Goal: Information Seeking & Learning: Check status

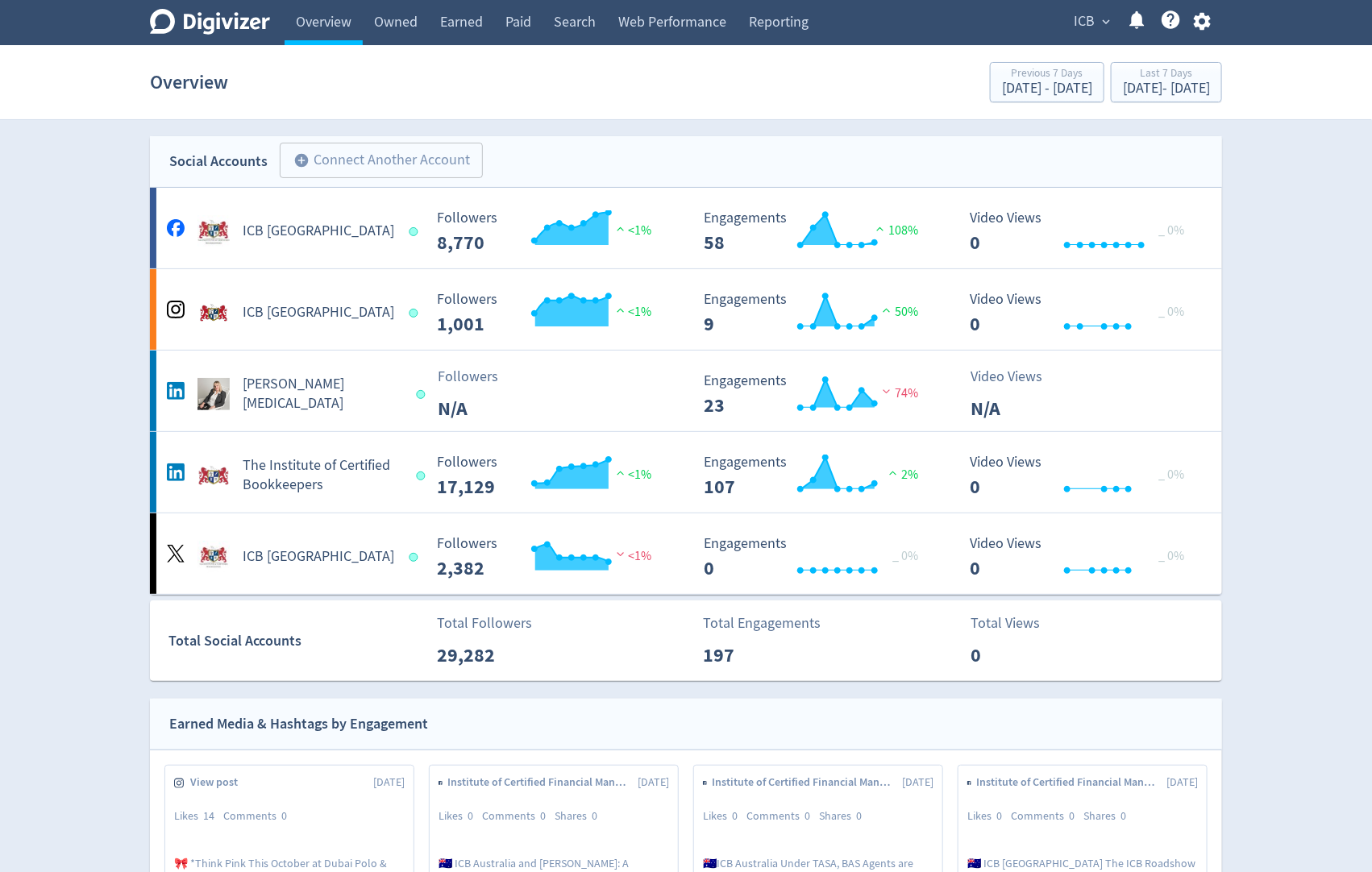
click at [1085, 19] on span "ICB" at bounding box center [1084, 21] width 21 height 25
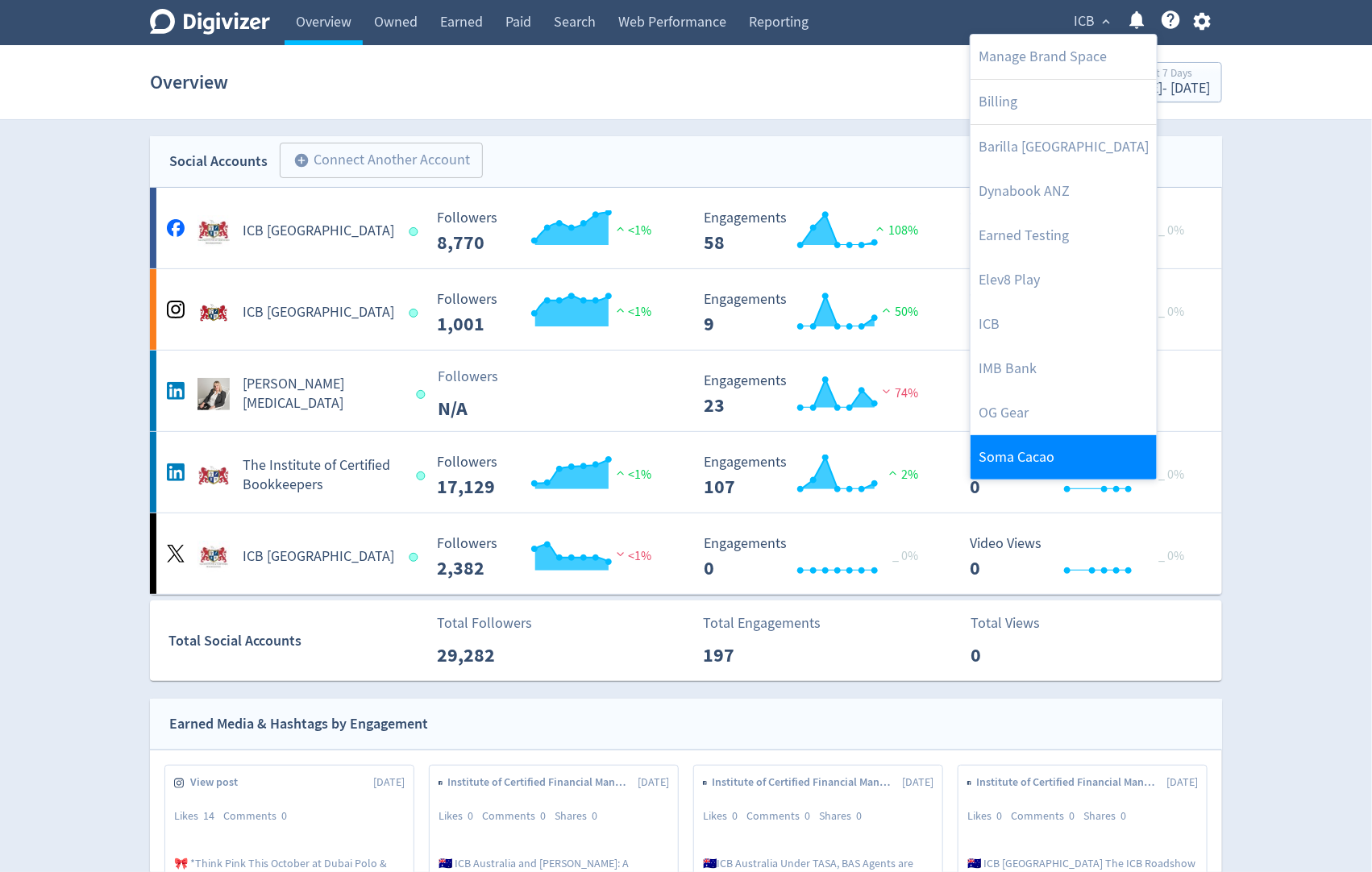
click at [1020, 444] on link "Soma Cacao" at bounding box center [1063, 457] width 186 height 45
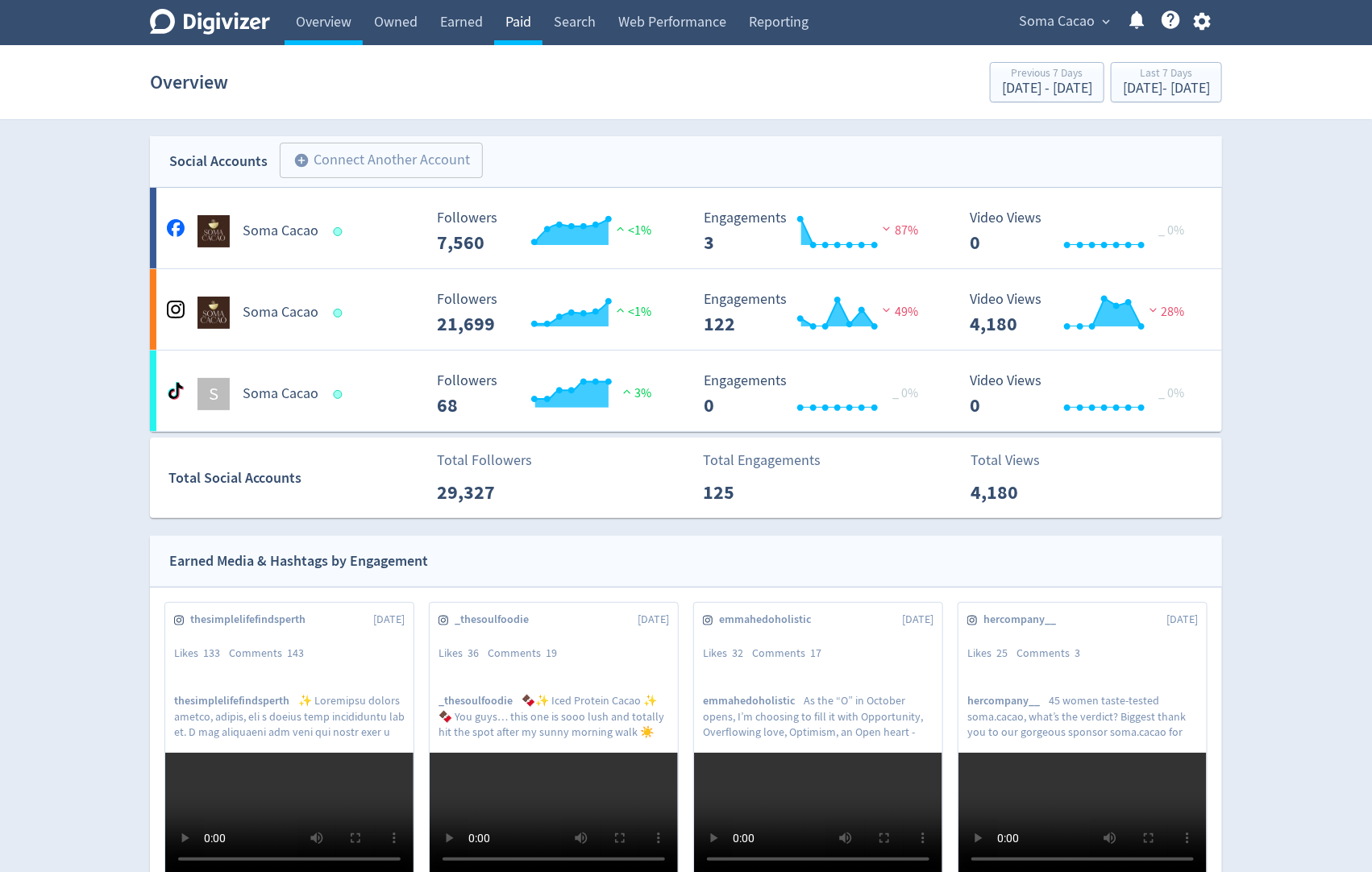
click at [524, 20] on link "Paid" at bounding box center [518, 22] width 49 height 45
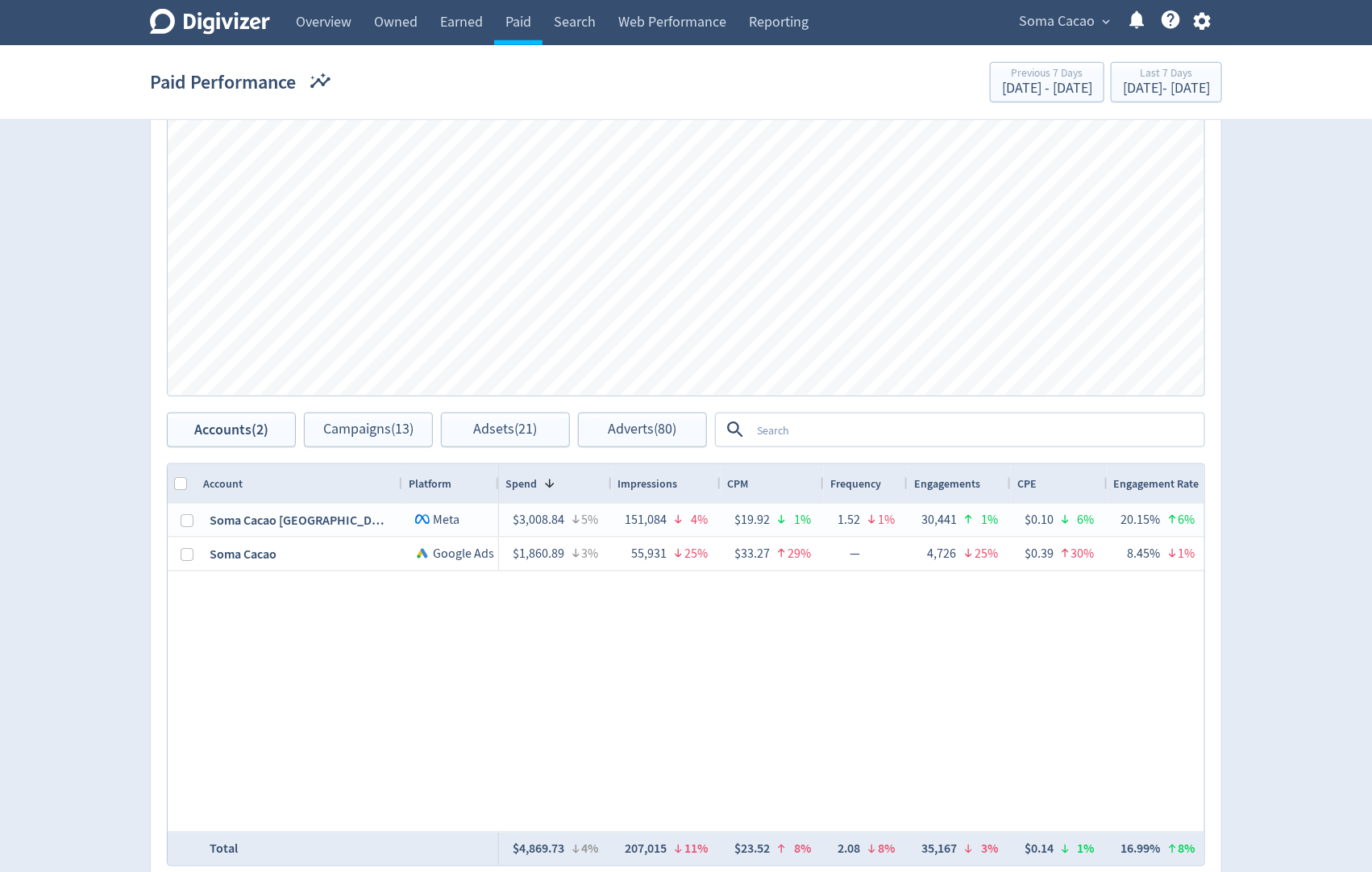
scroll to position [548, 0]
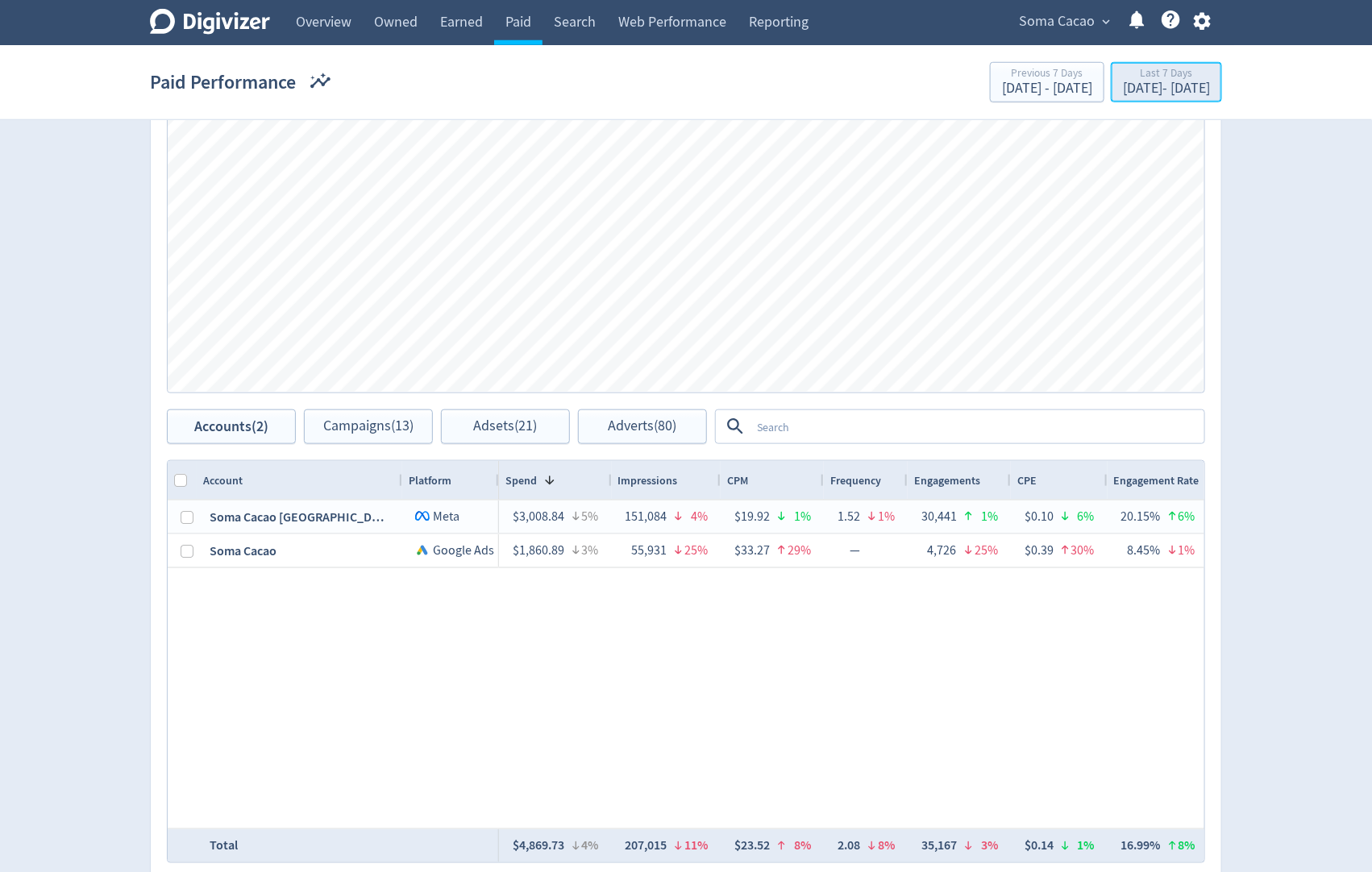
click at [1123, 69] on div "Last 7 Days" at bounding box center [1166, 75] width 87 height 14
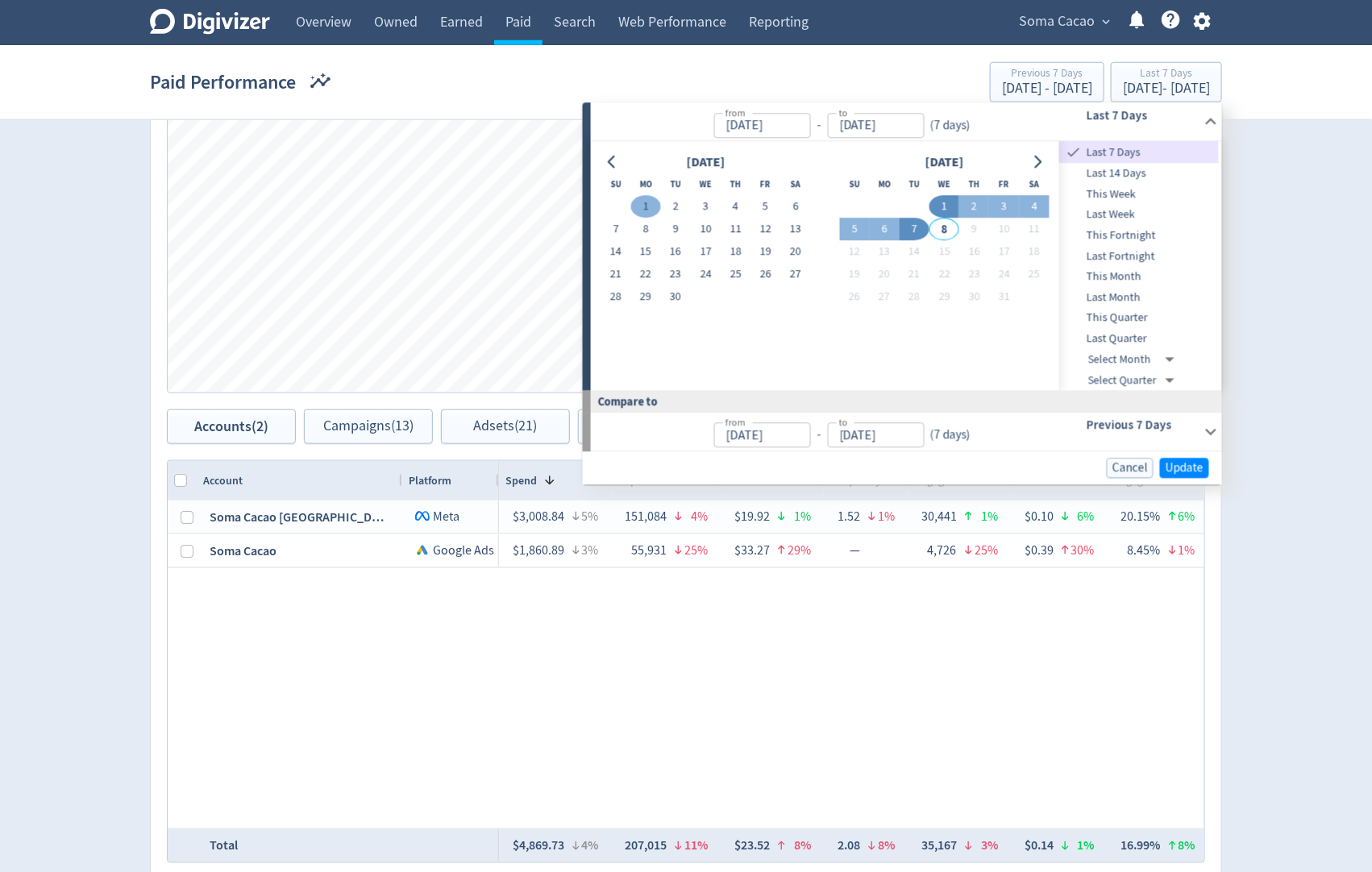
click at [645, 208] on button "1" at bounding box center [646, 206] width 30 height 22
type input "[DATE]"
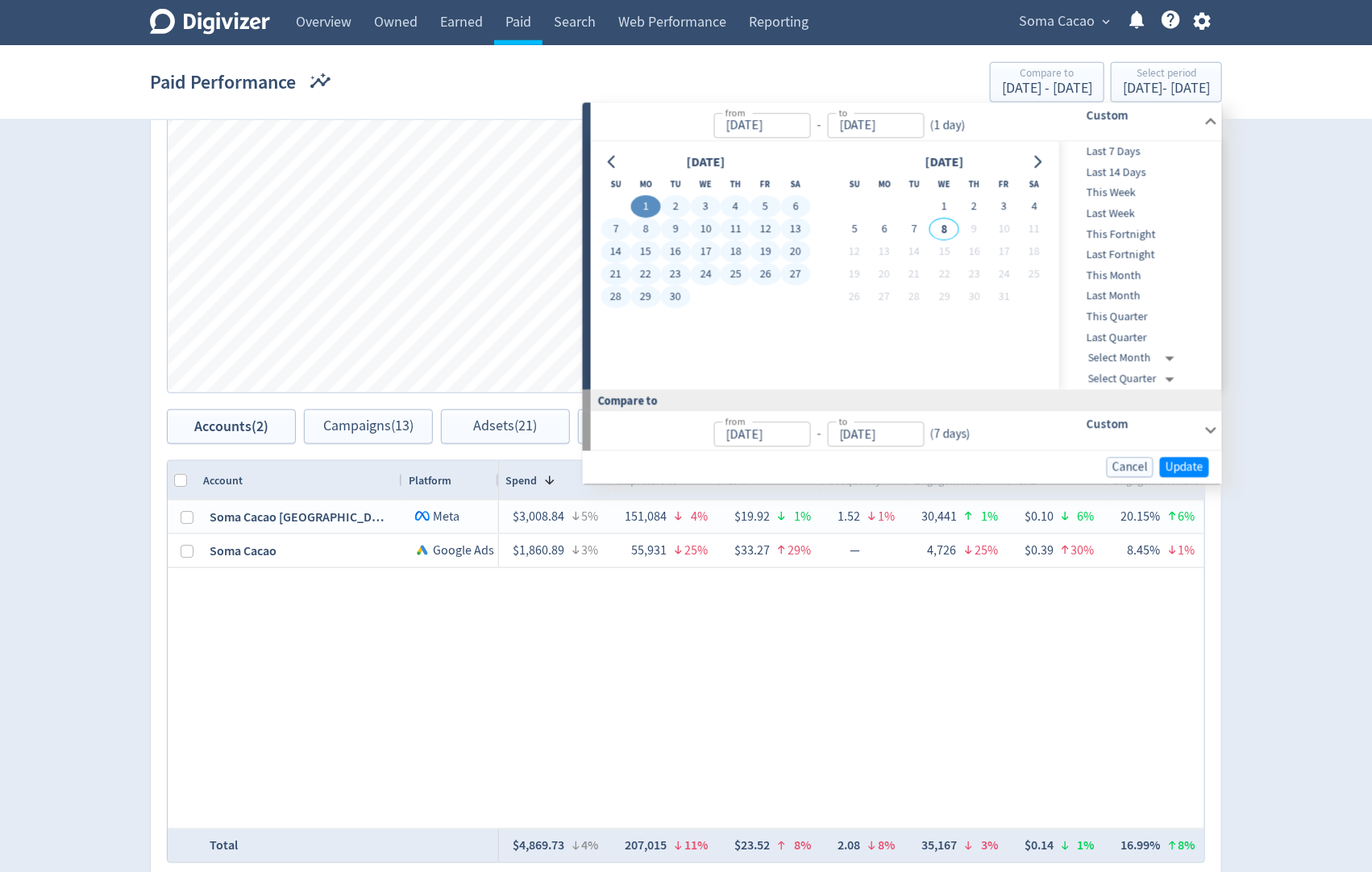
click at [678, 300] on button "30" at bounding box center [676, 297] width 30 height 22
type input "[DATE]"
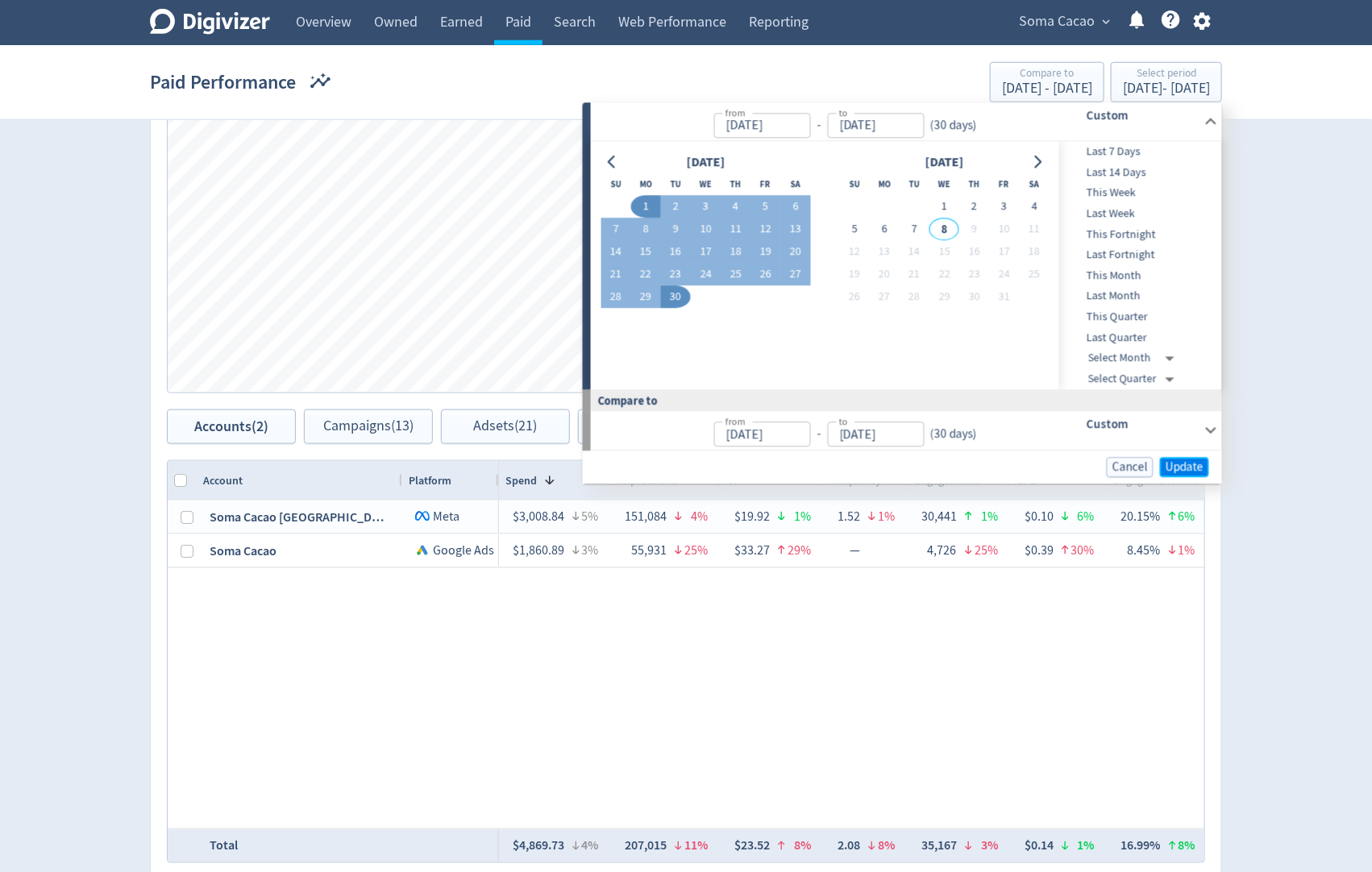
click at [1167, 468] on span "Update" at bounding box center [1184, 466] width 38 height 12
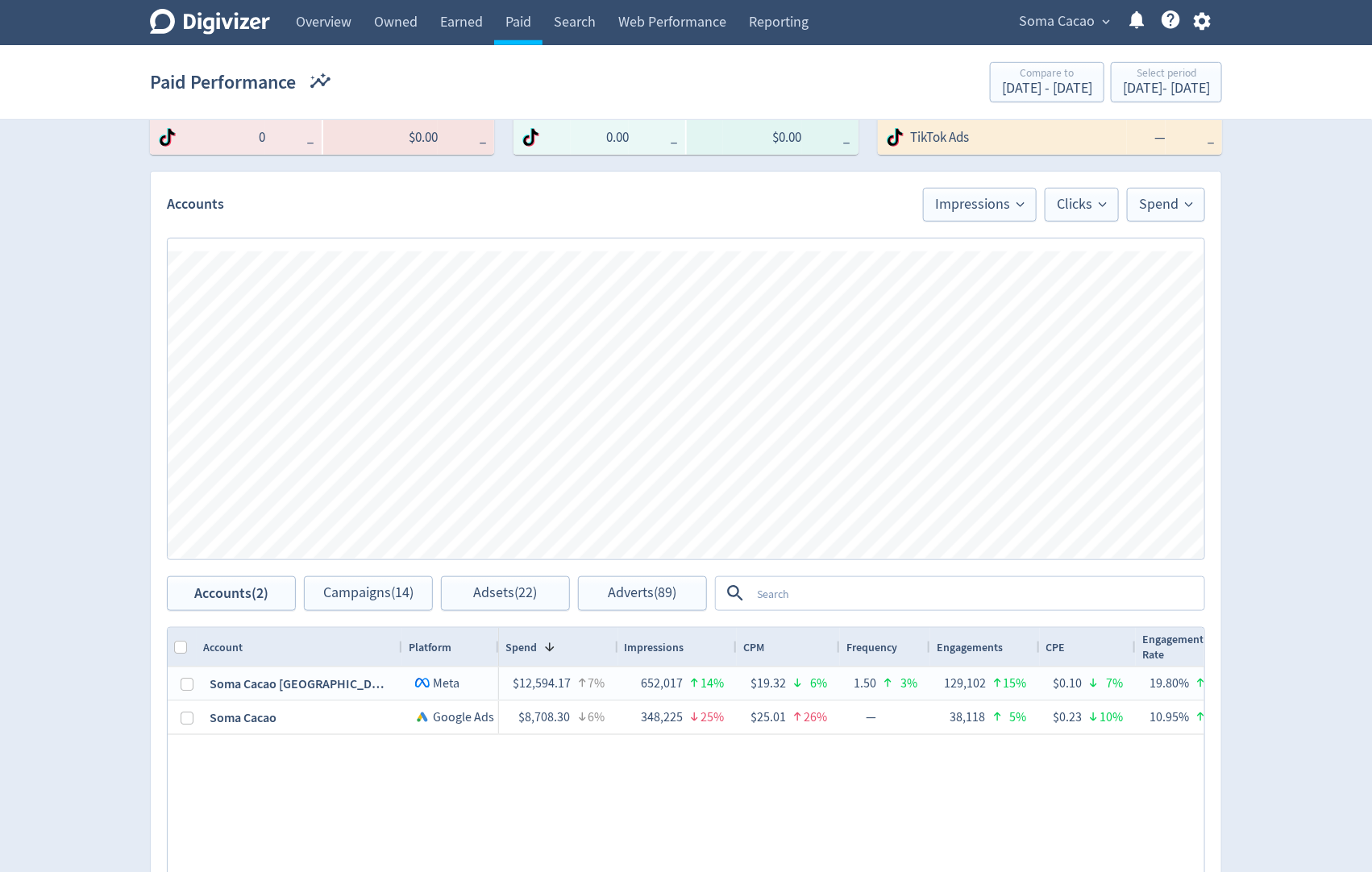
scroll to position [486, 0]
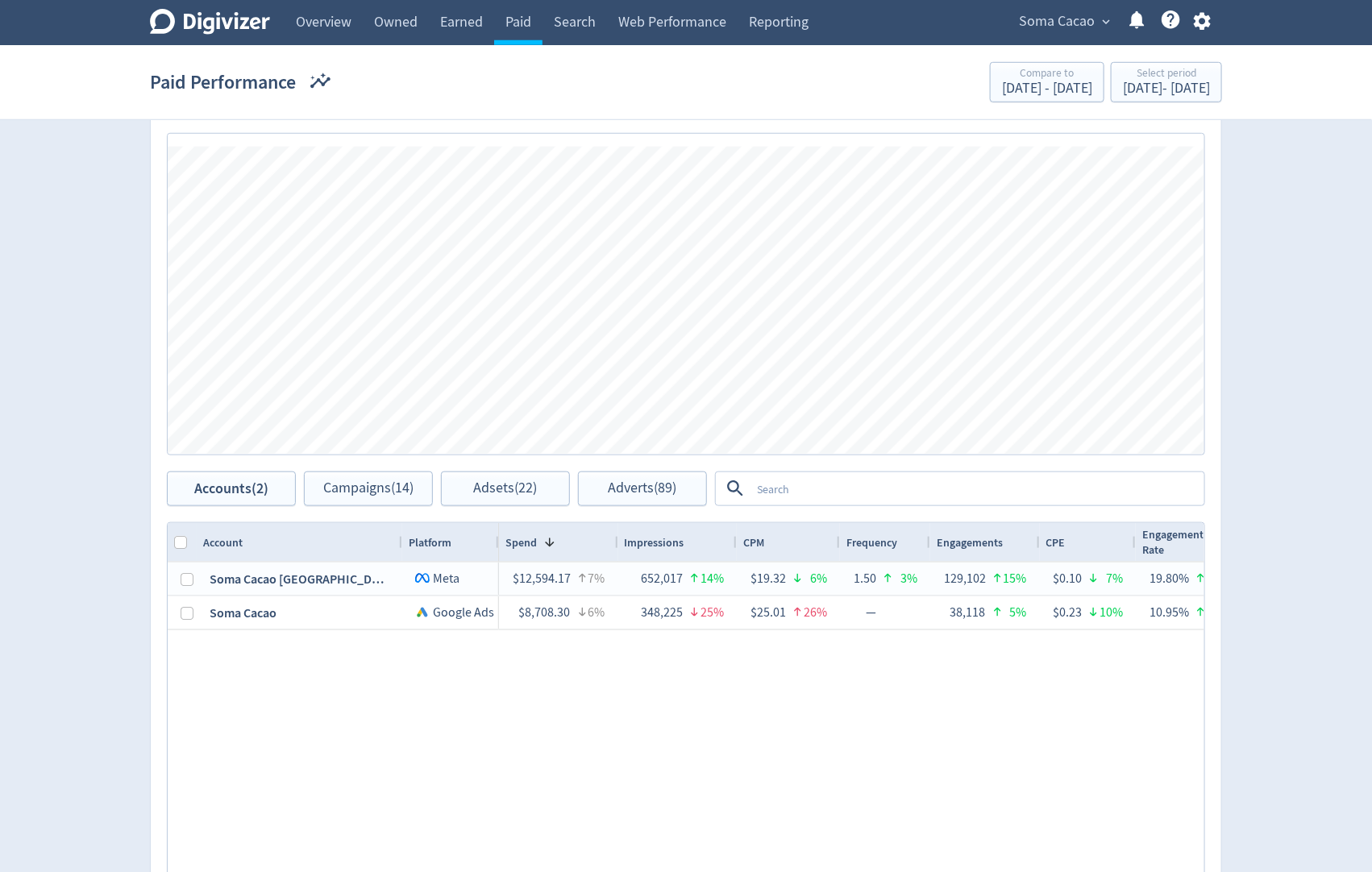
click at [784, 497] on textarea at bounding box center [977, 489] width 452 height 30
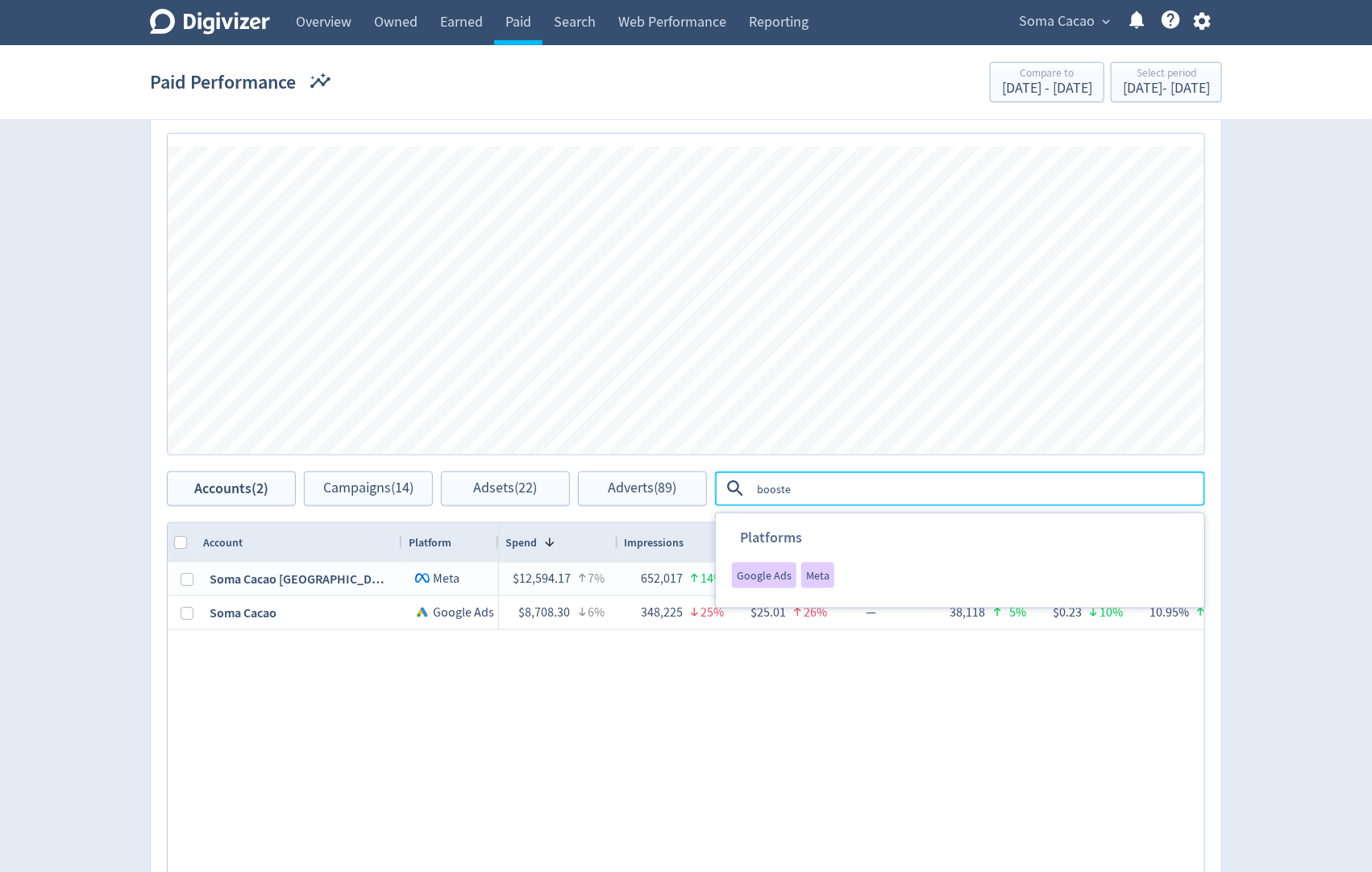
type textarea "boosted"
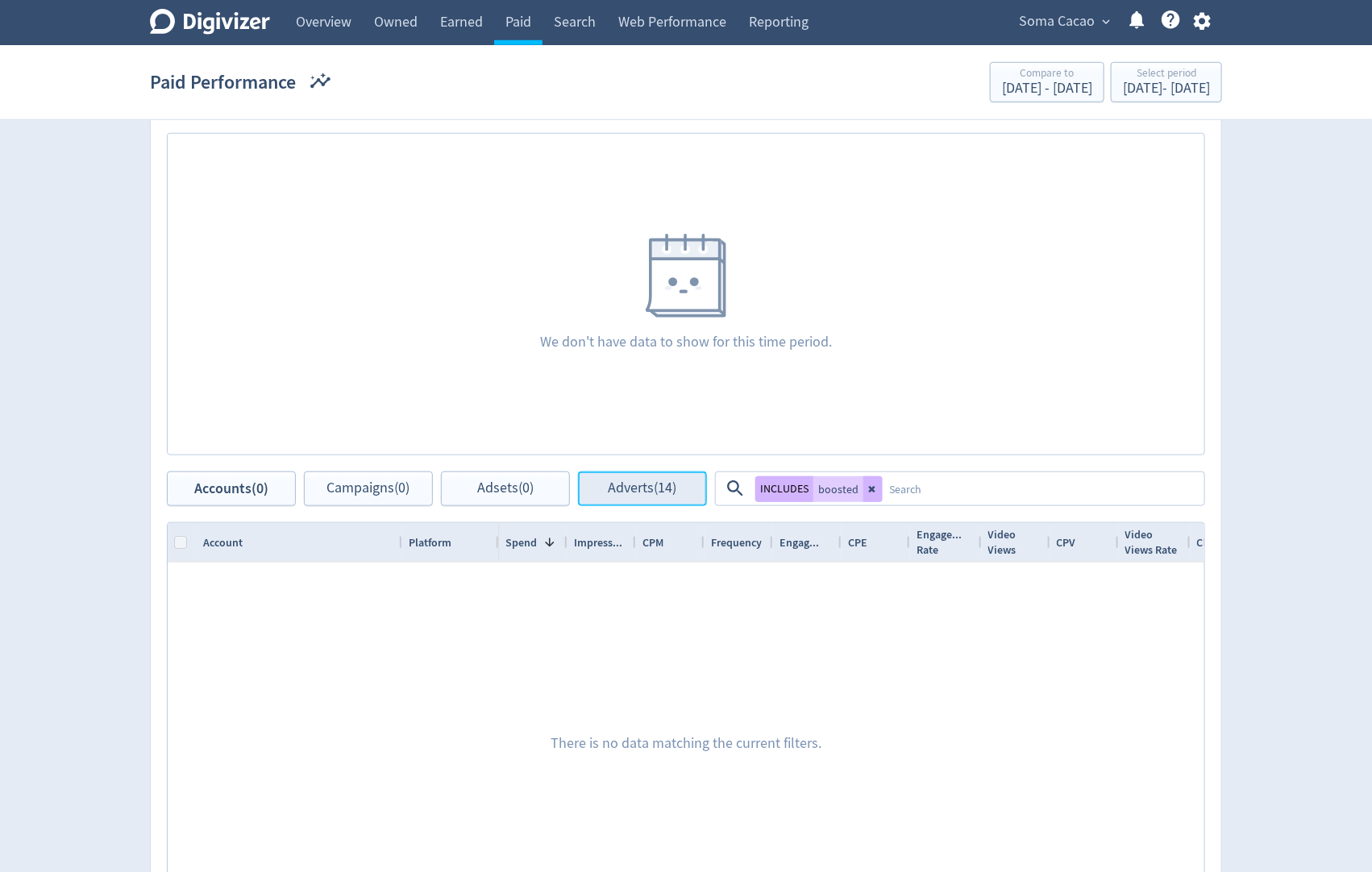
click at [633, 498] on button "Adverts (14)" at bounding box center [642, 489] width 129 height 35
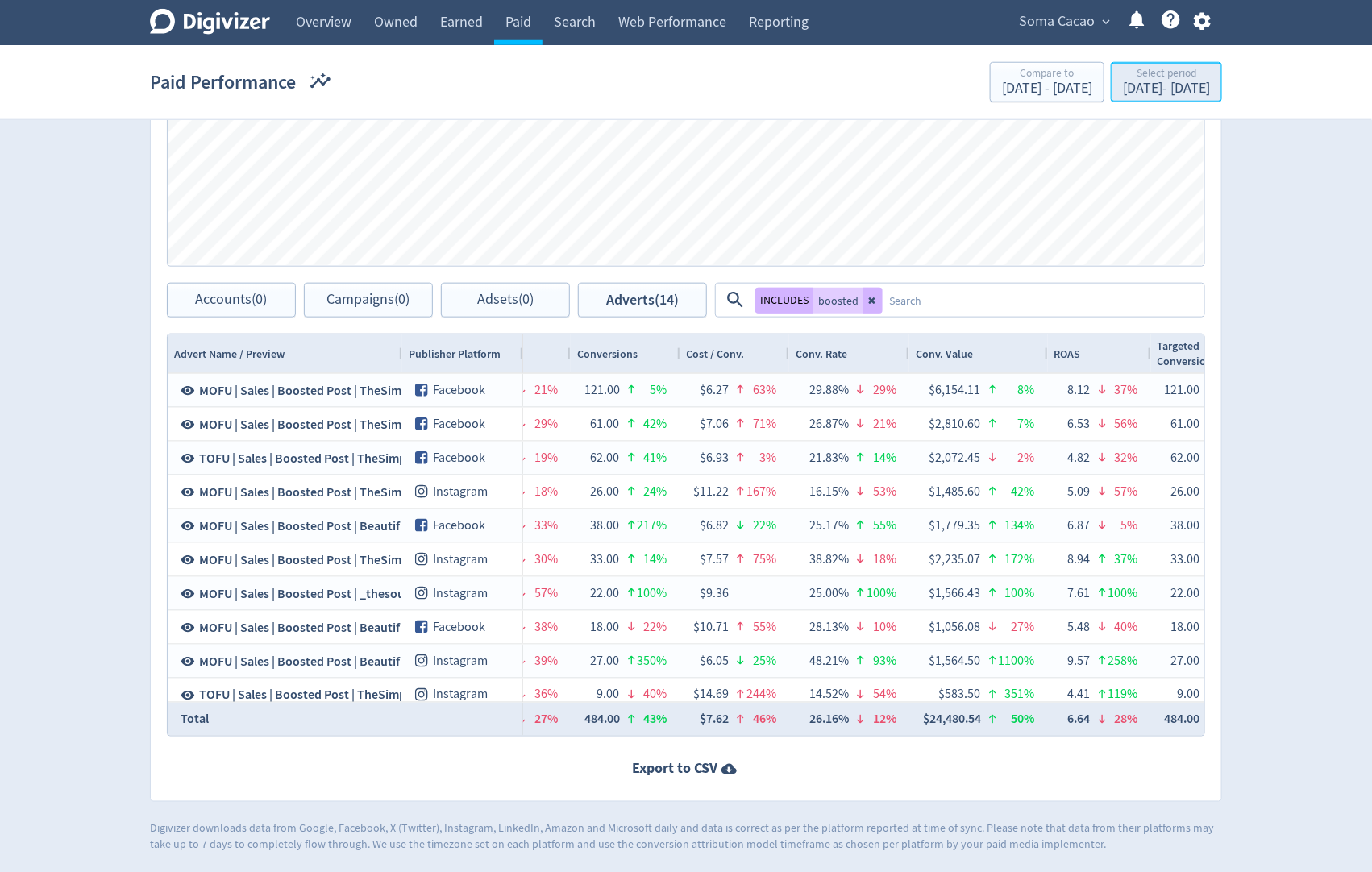
click at [1123, 87] on div "[DATE] - [DATE]" at bounding box center [1166, 89] width 87 height 15
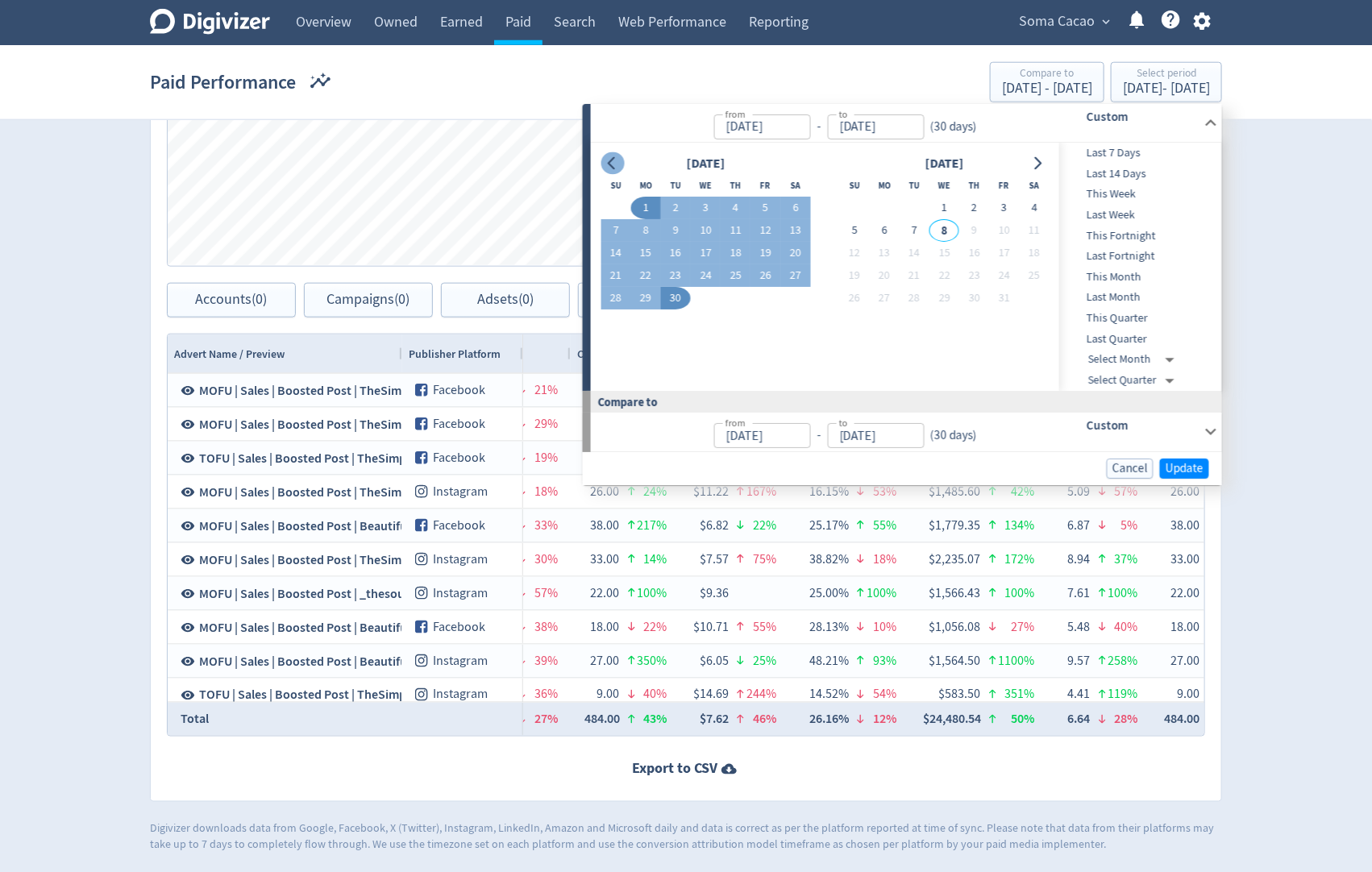
click at [614, 162] on icon "Go to previous month" at bounding box center [612, 163] width 13 height 13
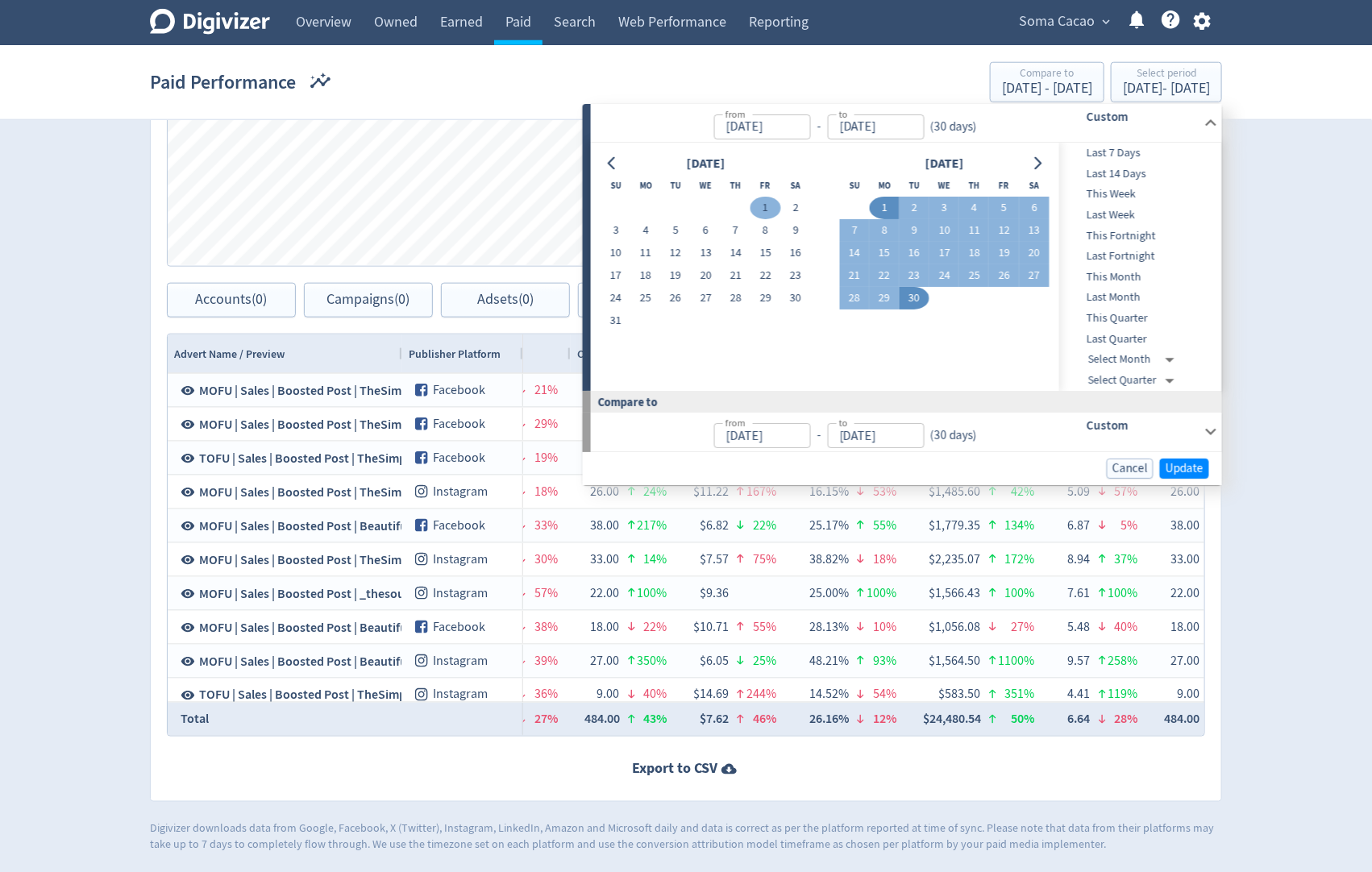
click at [769, 208] on button "1" at bounding box center [765, 208] width 30 height 22
type input "[DATE]"
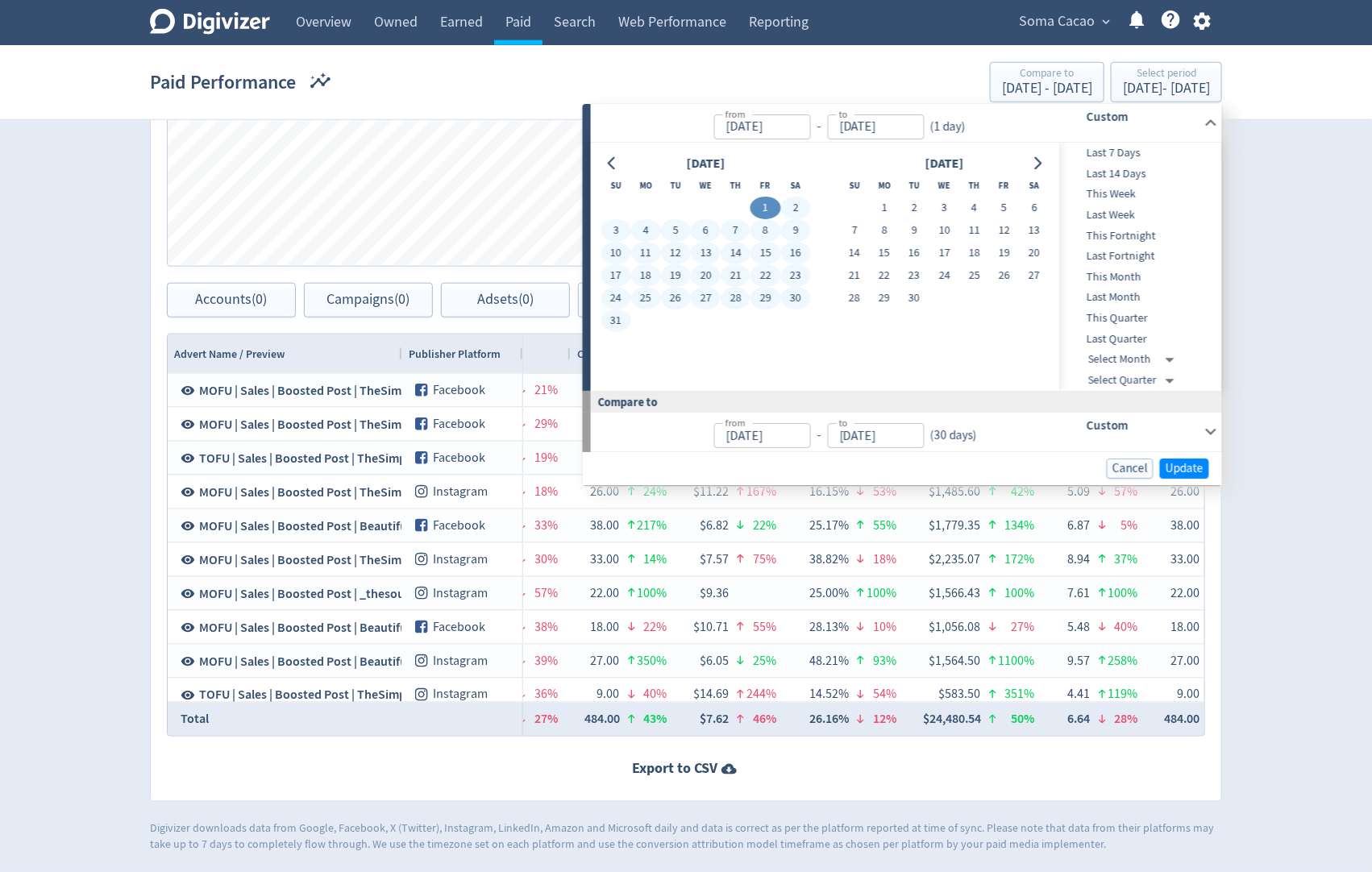
click at [608, 314] on button "31" at bounding box center [615, 321] width 30 height 22
type input "[DATE]"
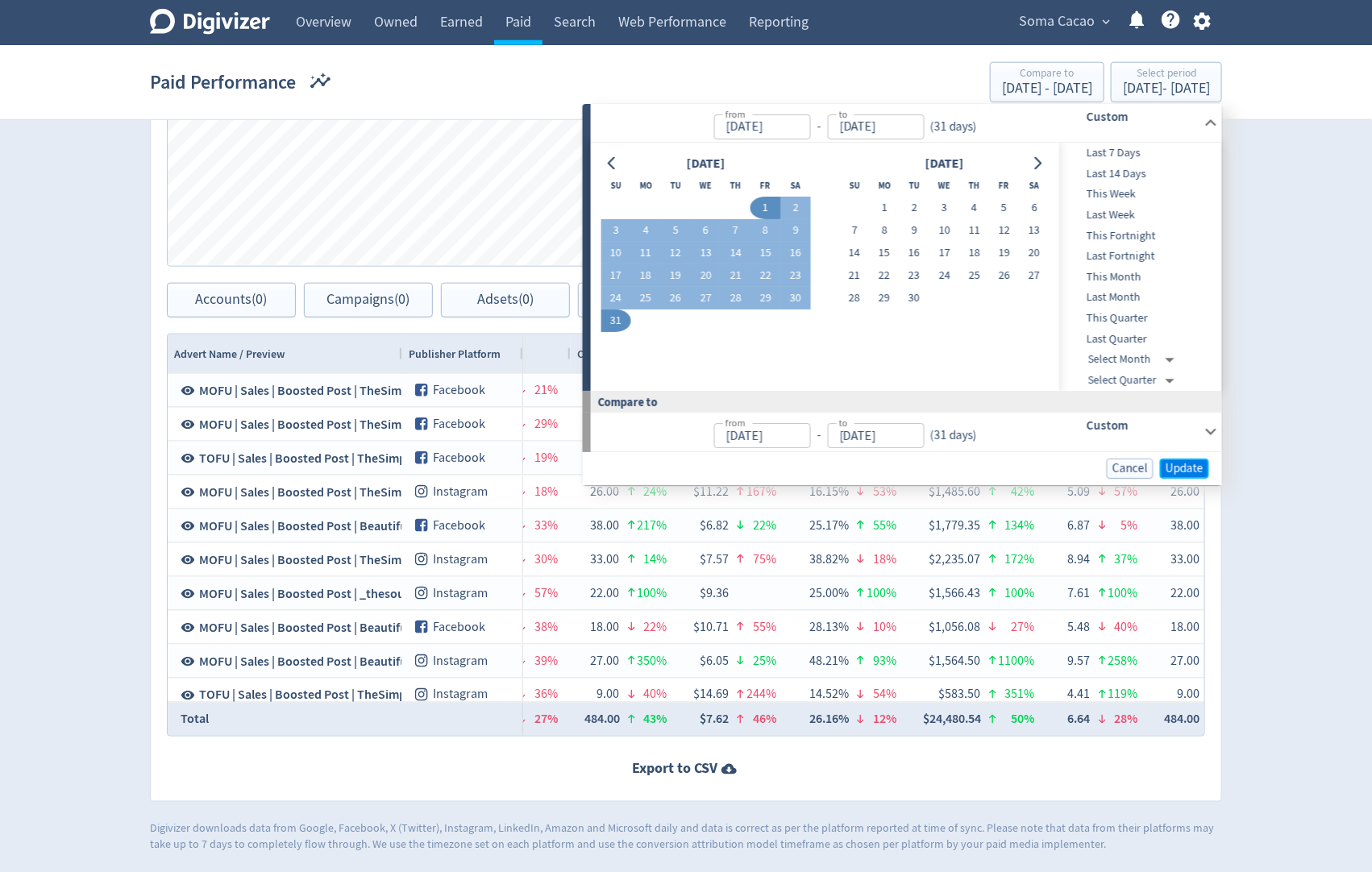
click at [1167, 465] on span "Update" at bounding box center [1184, 468] width 38 height 12
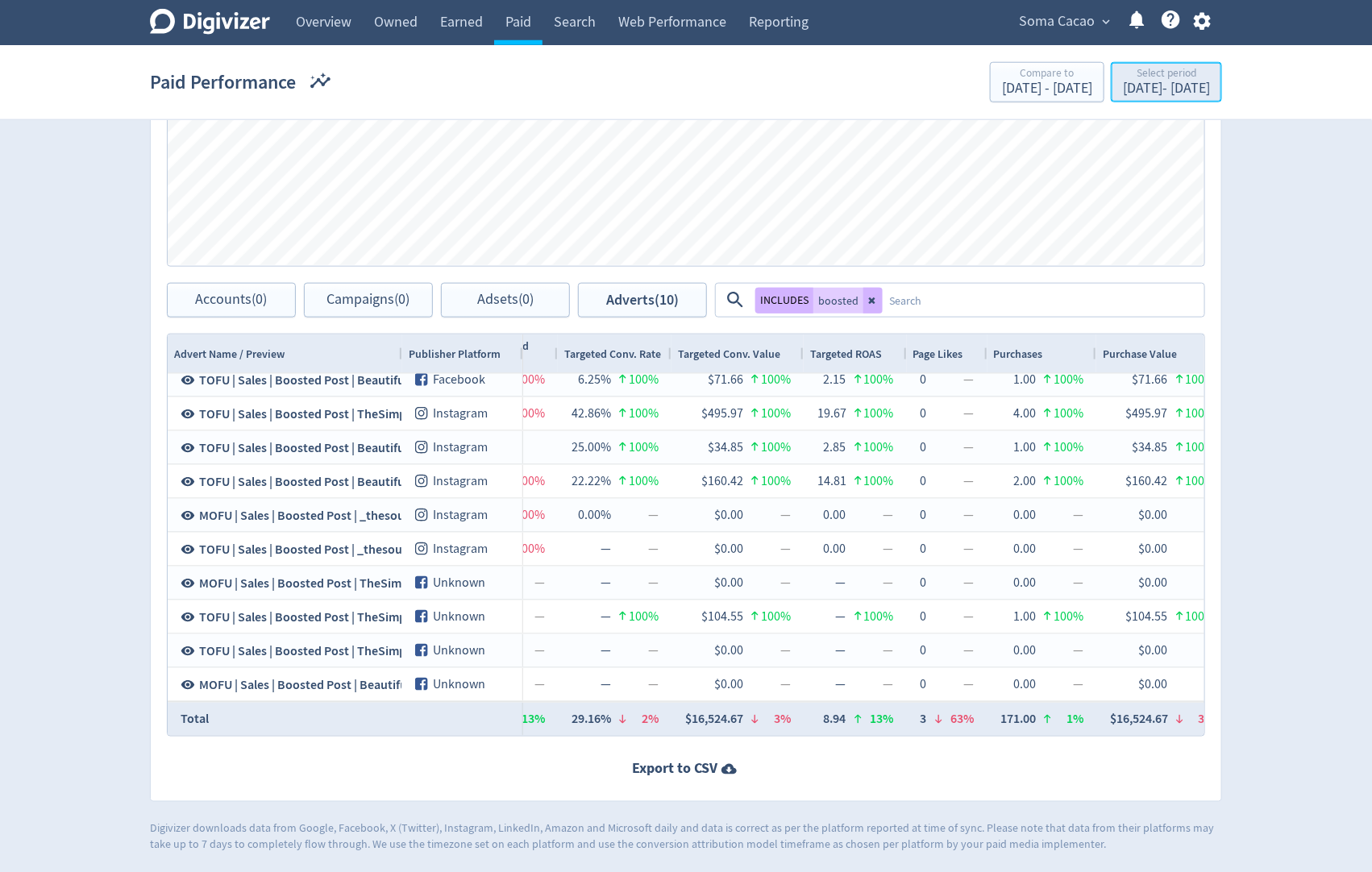
click at [1123, 84] on div "[DATE] - [DATE]" at bounding box center [1166, 89] width 87 height 15
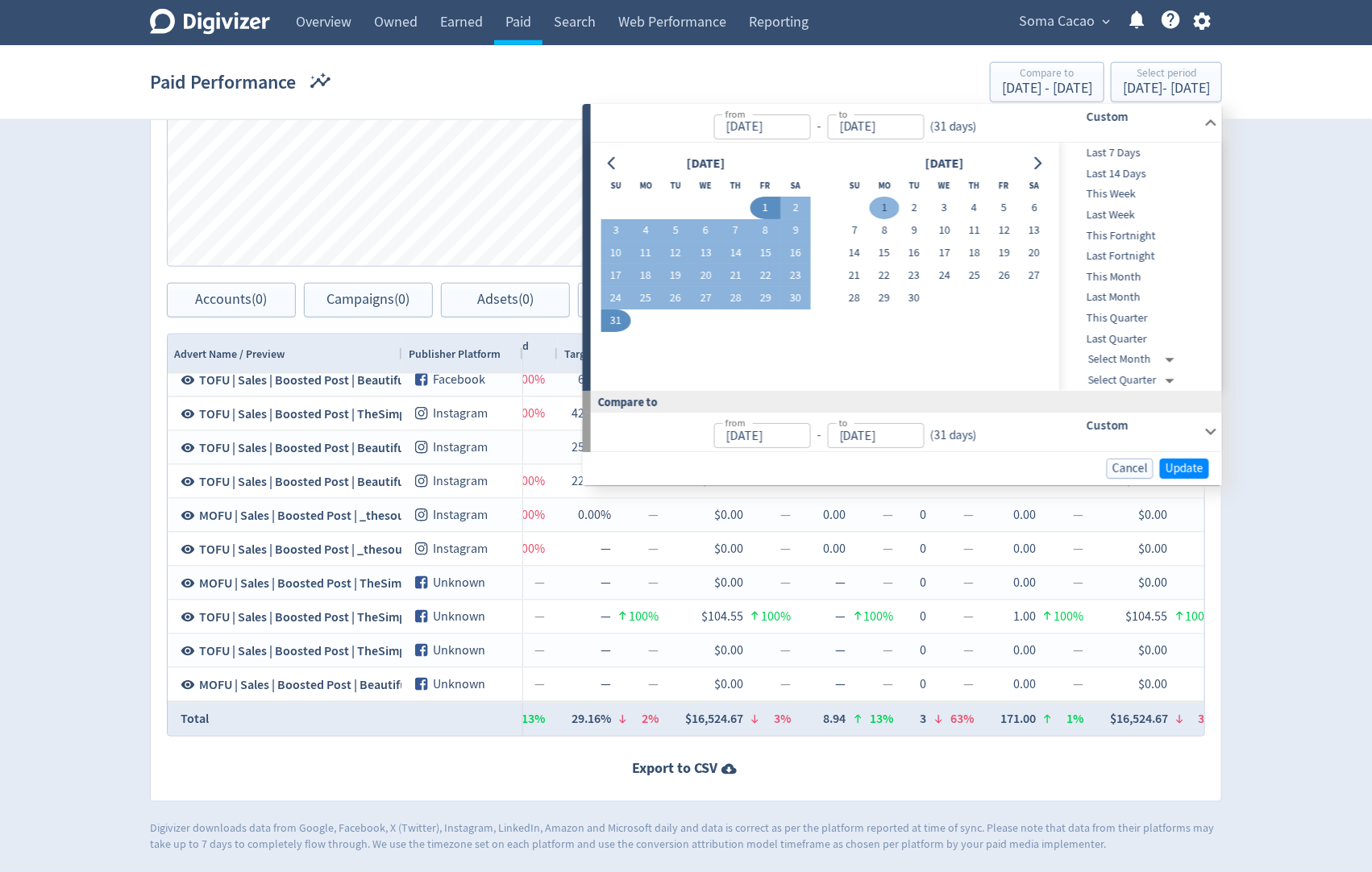
click at [893, 201] on button "1" at bounding box center [884, 208] width 30 height 22
type input "[DATE]"
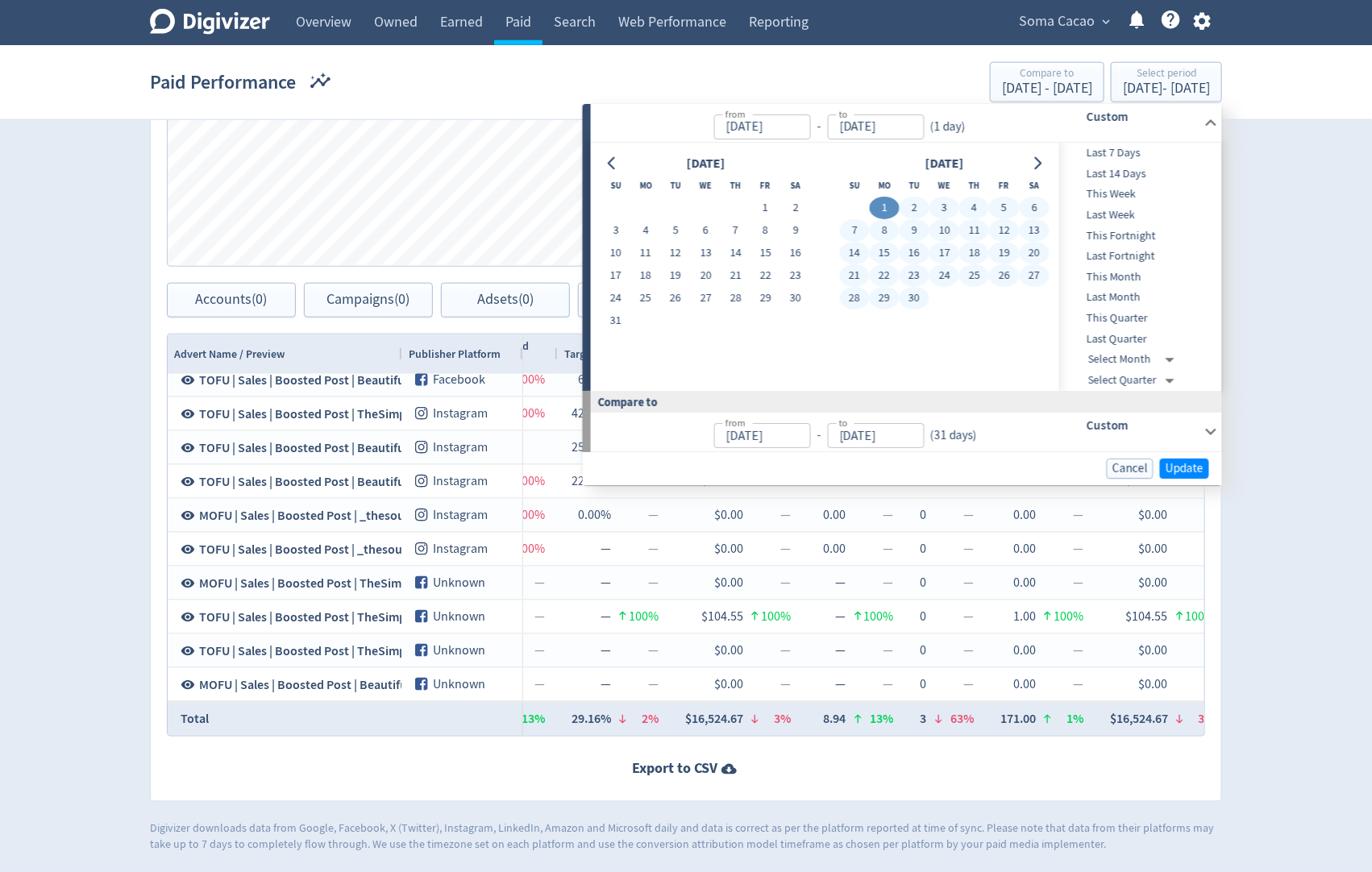
click at [922, 294] on button "30" at bounding box center [914, 298] width 30 height 22
type input "[DATE]"
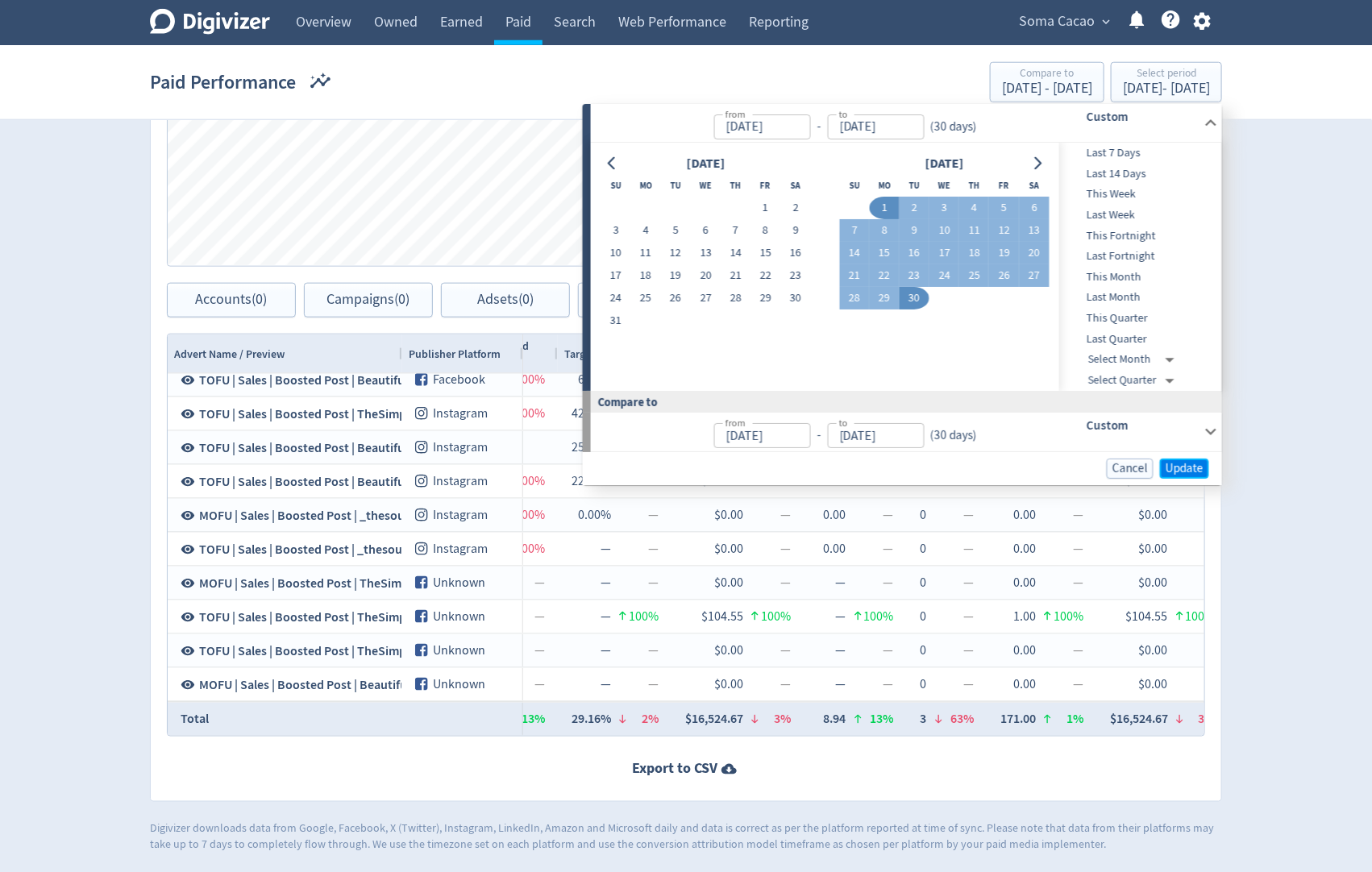
click at [1185, 470] on span "Update" at bounding box center [1184, 468] width 38 height 12
